Goal: Task Accomplishment & Management: Manage account settings

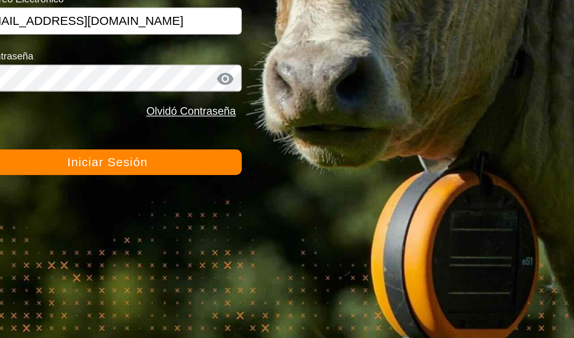
click at [340, 227] on button "Iniciar Sesión" at bounding box center [287, 223] width 144 height 14
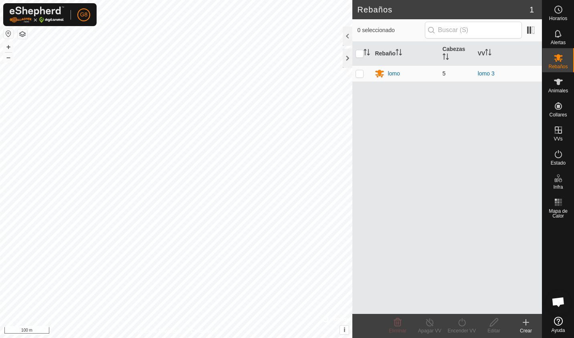
click at [360, 74] on p-checkbox at bounding box center [360, 73] width 8 height 6
checkbox input "true"
click at [360, 74] on p-checkbox at bounding box center [360, 73] width 8 height 6
checkbox input "false"
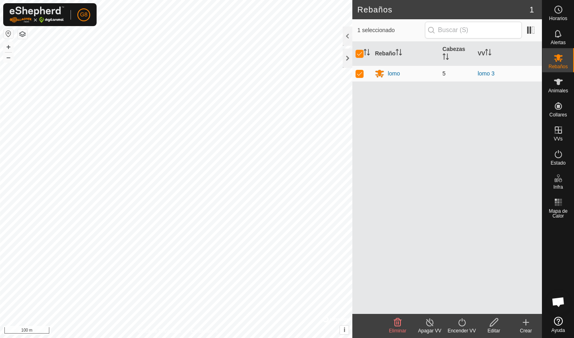
checkbox input "false"
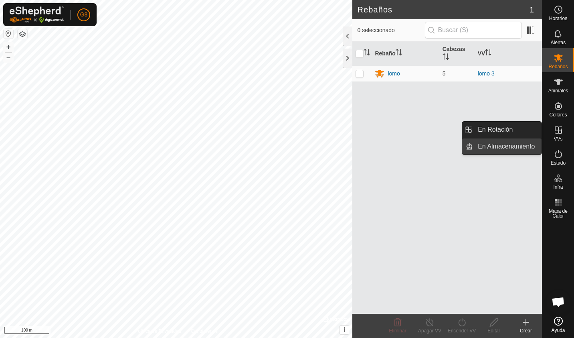
click at [535, 146] on link "En Almacenamiento" at bounding box center [507, 146] width 69 height 16
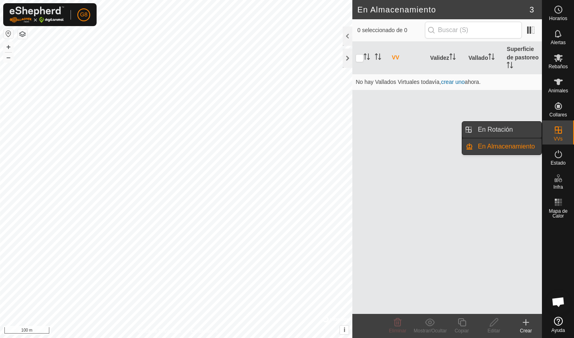
click at [523, 130] on link "En Rotación" at bounding box center [507, 130] width 69 height 16
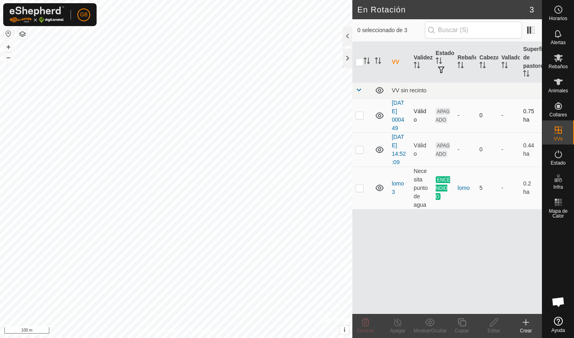
click at [361, 112] on p-checkbox at bounding box center [360, 115] width 8 height 6
click at [365, 328] on span "Eliminar" at bounding box center [365, 331] width 17 height 6
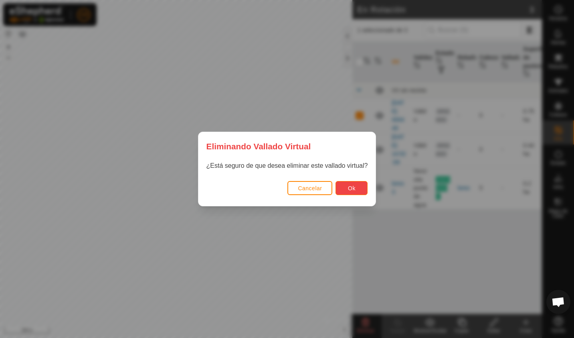
click at [351, 188] on span "Ok" at bounding box center [352, 188] width 8 height 6
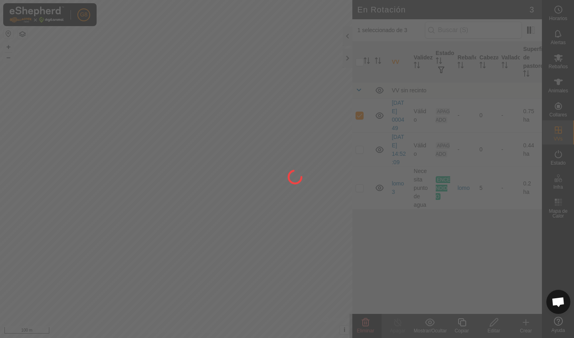
checkbox input "false"
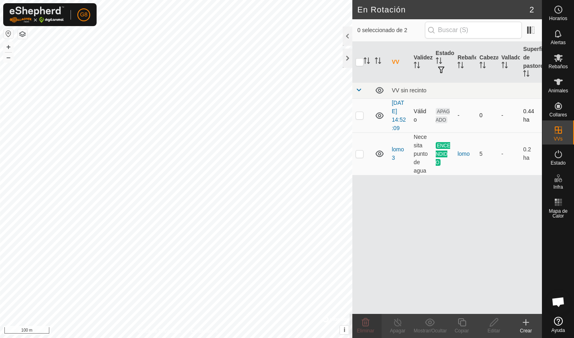
click at [361, 116] on p-checkbox at bounding box center [360, 115] width 8 height 6
click at [360, 115] on p-checkbox at bounding box center [360, 115] width 8 height 6
checkbox input "false"
click at [359, 152] on p-checkbox at bounding box center [360, 153] width 8 height 6
click at [361, 153] on p-checkbox at bounding box center [360, 153] width 8 height 6
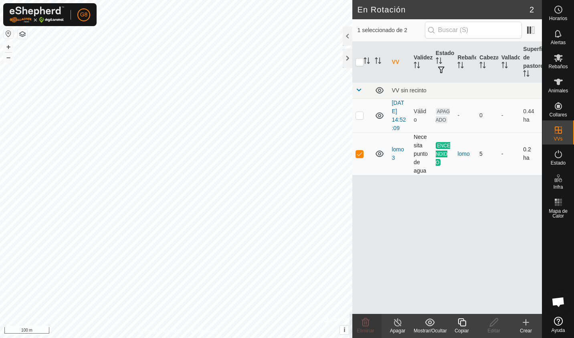
checkbox input "false"
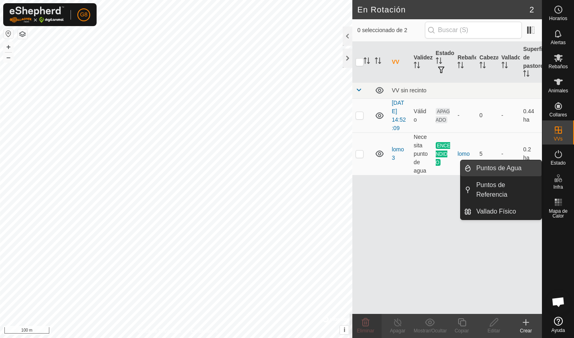
click at [523, 166] on link "Puntos de Agua" at bounding box center [507, 168] width 70 height 16
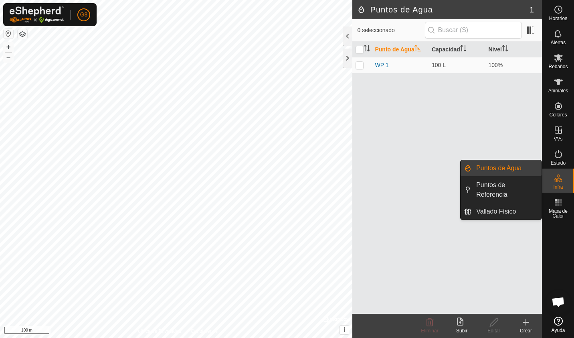
click at [556, 178] on icon at bounding box center [559, 178] width 10 height 10
click at [517, 171] on link "Puntos de Agua" at bounding box center [507, 168] width 70 height 16
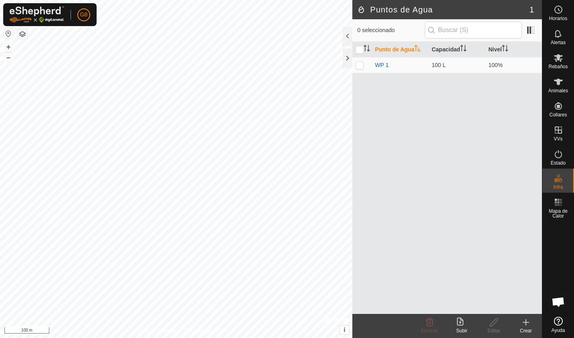
click at [526, 319] on icon at bounding box center [526, 322] width 0 height 6
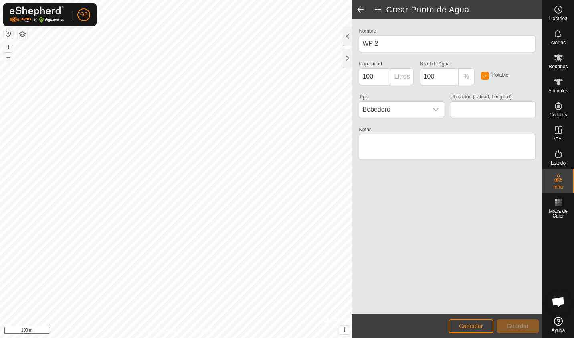
type input "40.195886, -4.720310"
click at [507, 324] on button "Guardar" at bounding box center [518, 326] width 42 height 14
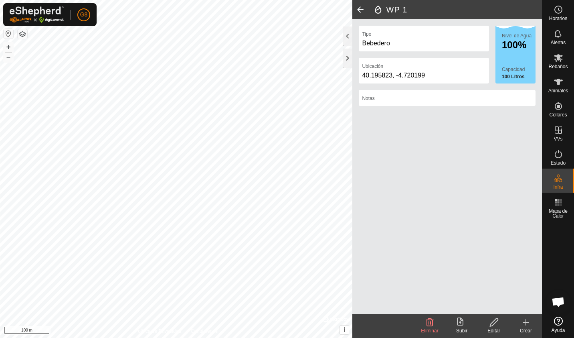
click at [429, 322] on icon at bounding box center [430, 322] width 8 height 8
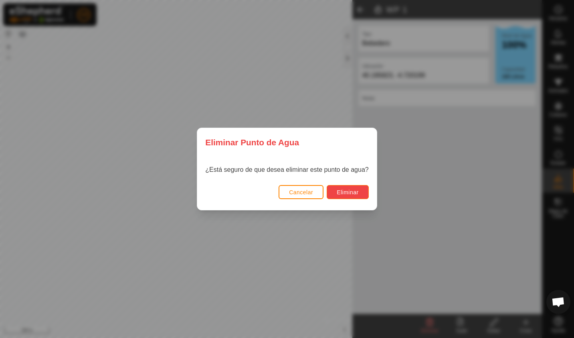
click at [343, 195] on span "Eliminar" at bounding box center [348, 192] width 22 height 6
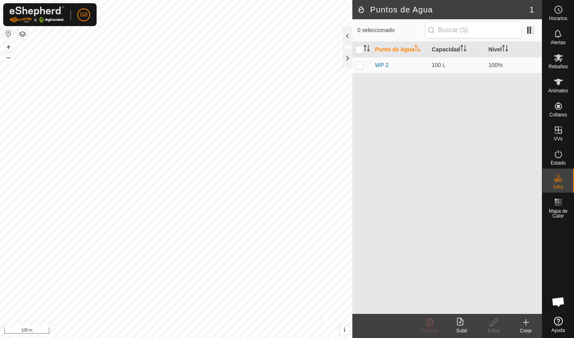
click at [529, 327] on div "Crear" at bounding box center [526, 330] width 32 height 7
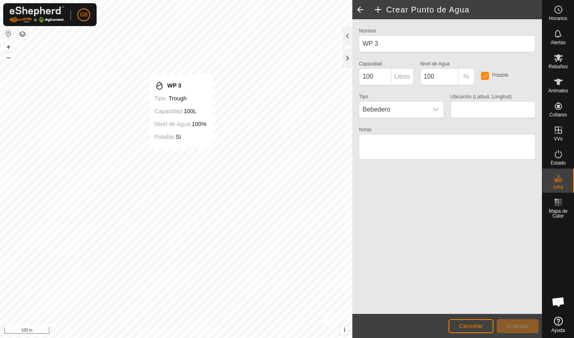
type input "40.197365, -4.720671"
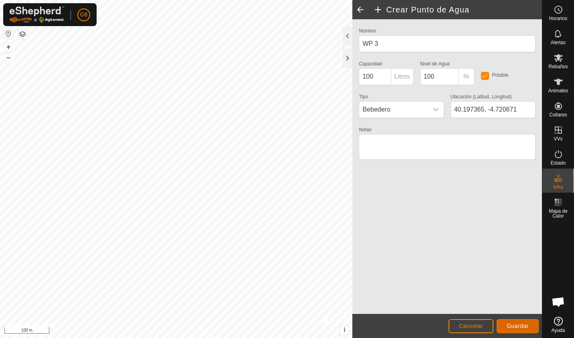
click at [508, 326] on span "Guardar" at bounding box center [518, 325] width 22 height 6
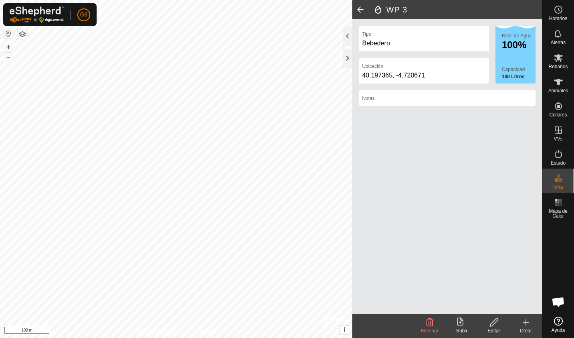
click at [359, 7] on span at bounding box center [360, 9] width 16 height 19
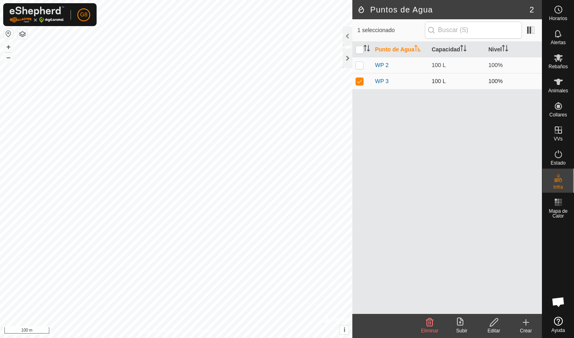
click at [361, 80] on p-checkbox at bounding box center [360, 81] width 8 height 6
checkbox input "false"
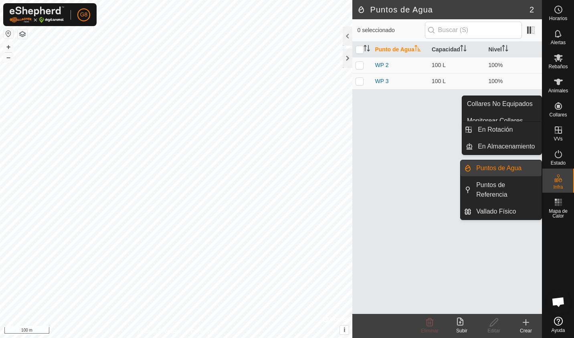
click at [556, 131] on icon at bounding box center [559, 130] width 10 height 10
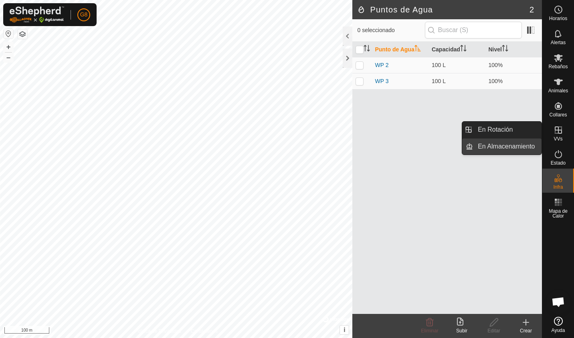
click at [526, 148] on link "En Almacenamiento" at bounding box center [507, 146] width 69 height 16
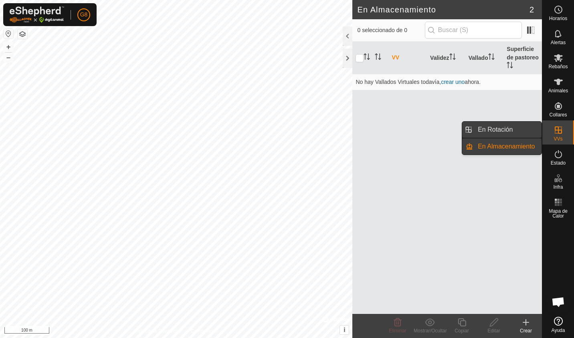
click at [520, 132] on link "En Rotación" at bounding box center [507, 130] width 69 height 16
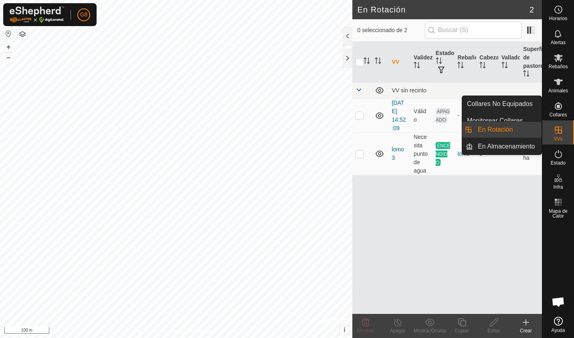
click at [559, 126] on icon at bounding box center [559, 130] width 10 height 10
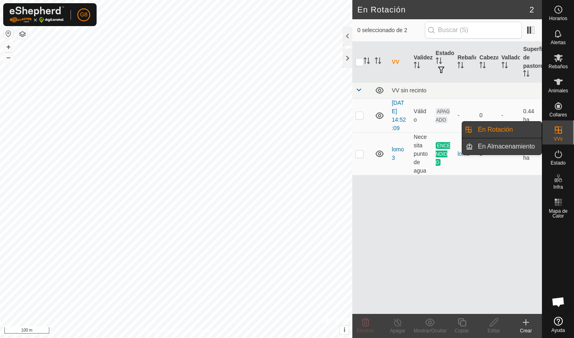
click at [535, 147] on link "En Almacenamiento" at bounding box center [507, 146] width 69 height 16
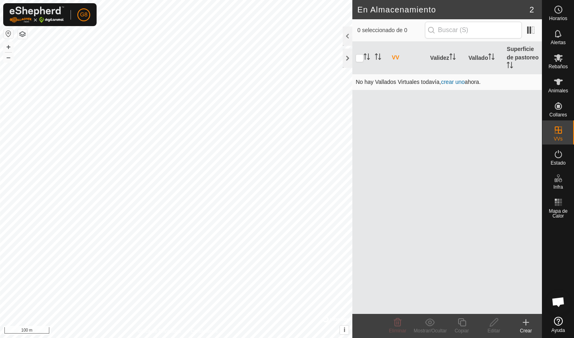
click at [448, 83] on link "crear uno" at bounding box center [453, 82] width 24 height 6
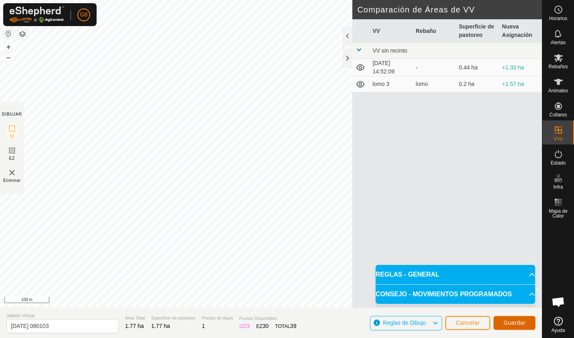
click at [519, 322] on span "Guardar" at bounding box center [515, 322] width 22 height 6
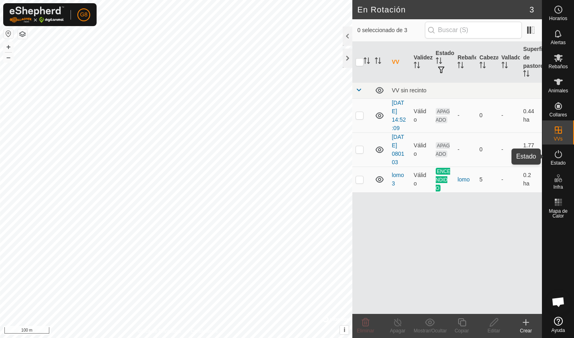
click at [564, 157] on es-activation-svg-icon at bounding box center [558, 154] width 14 height 13
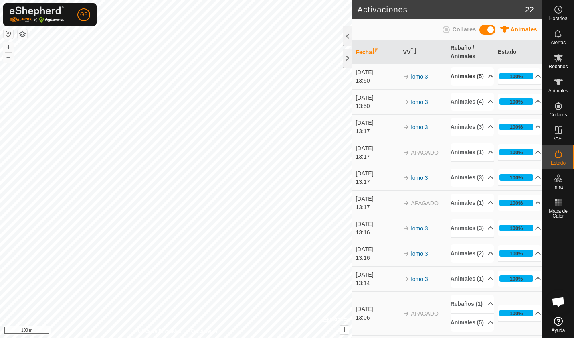
click at [482, 80] on p-accordion-header "Animales (5)" at bounding box center [473, 76] width 44 height 18
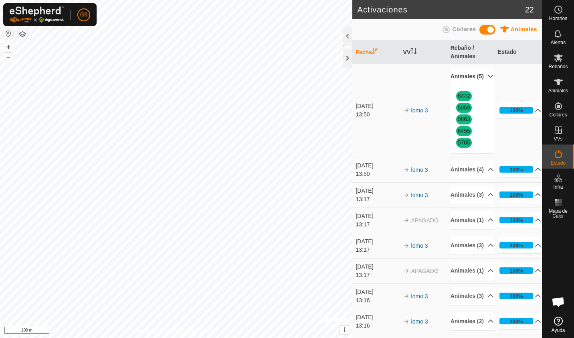
click at [482, 80] on p-accordion-header "Animales (5)" at bounding box center [473, 76] width 44 height 18
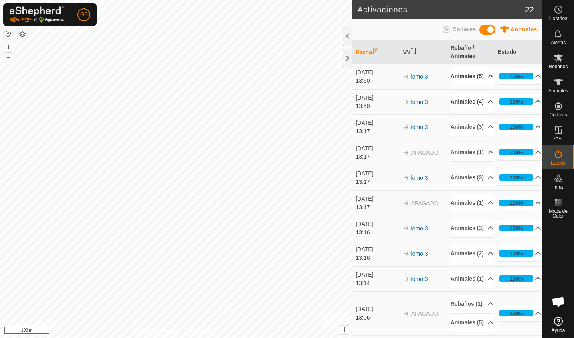
click at [484, 111] on p-accordion-header "Animales (4)" at bounding box center [473, 102] width 44 height 18
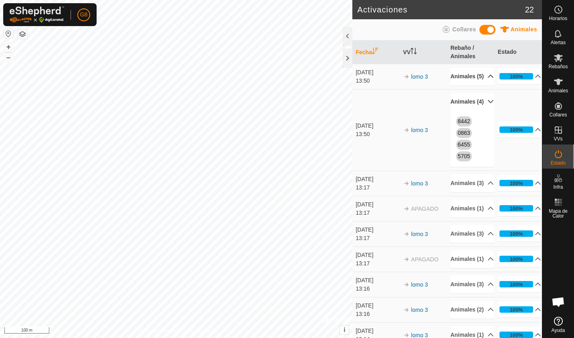
click at [484, 111] on p-accordion-header "Animales (4)" at bounding box center [473, 102] width 44 height 18
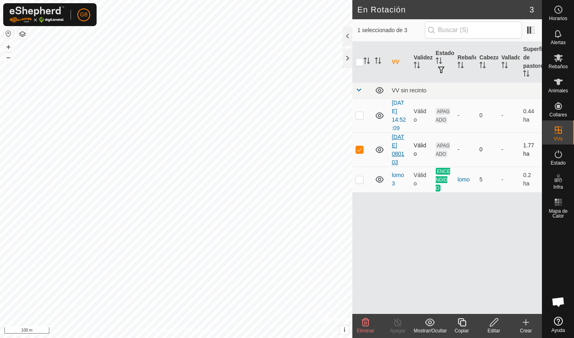
click at [401, 147] on link "[DATE] 080103" at bounding box center [398, 150] width 12 height 32
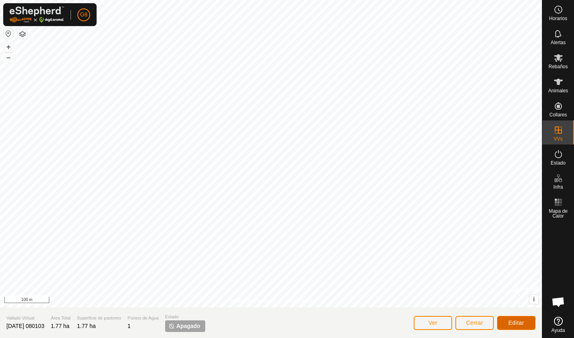
click at [511, 321] on span "Editar" at bounding box center [516, 322] width 16 height 6
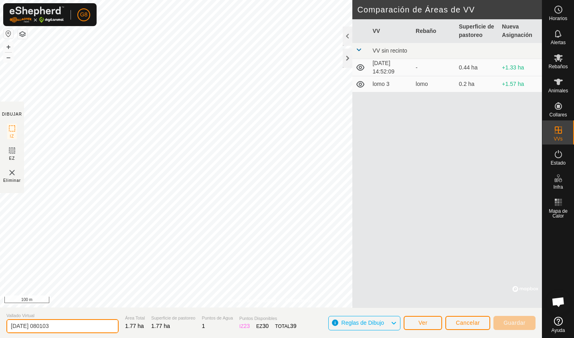
click at [59, 324] on input "[DATE] 080103" at bounding box center [62, 326] width 112 height 14
type input "2"
type input "tio maxi"
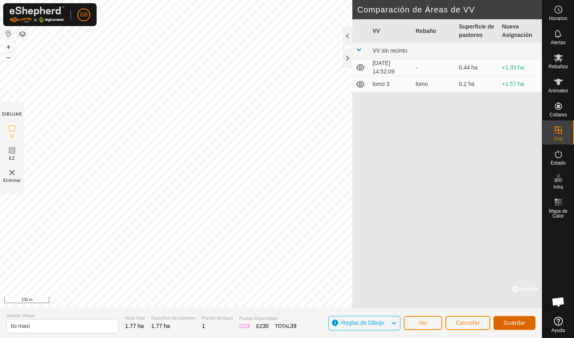
click at [507, 320] on span "Guardar" at bounding box center [515, 322] width 22 height 6
